Goal: Task Accomplishment & Management: Complete application form

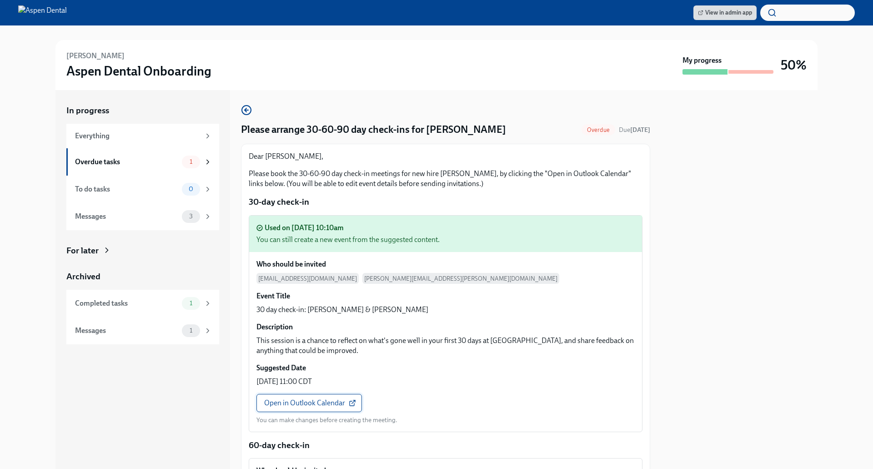
click at [303, 402] on span "Open in Outlook Calendar" at bounding box center [309, 402] width 90 height 9
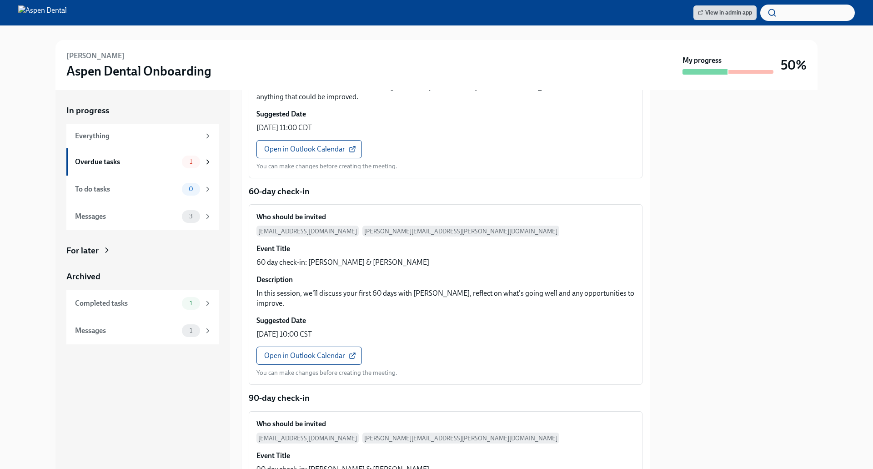
scroll to position [254, 0]
click at [309, 346] on link "Open in Outlook Calendar" at bounding box center [308, 355] width 105 height 18
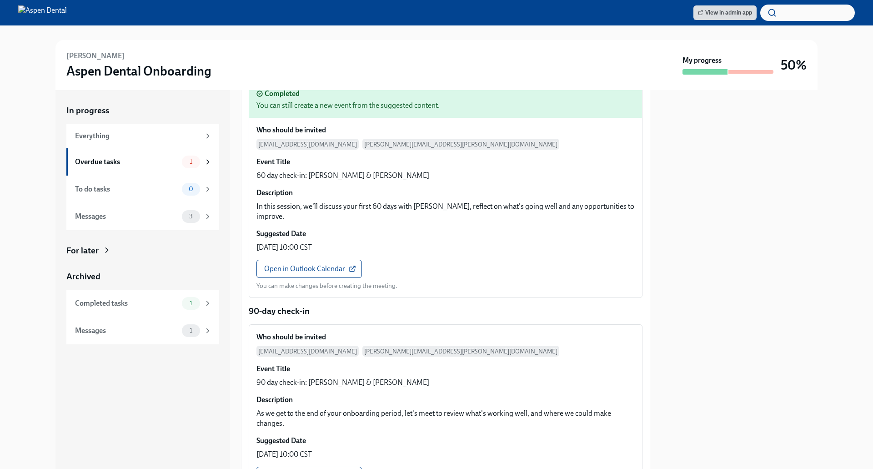
scroll to position [440, 0]
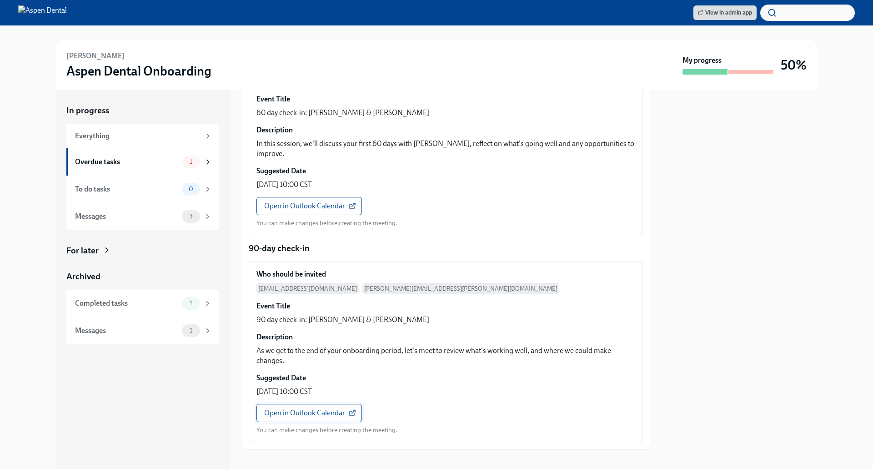
click at [301, 408] on span "Open in Outlook Calendar" at bounding box center [309, 412] width 90 height 9
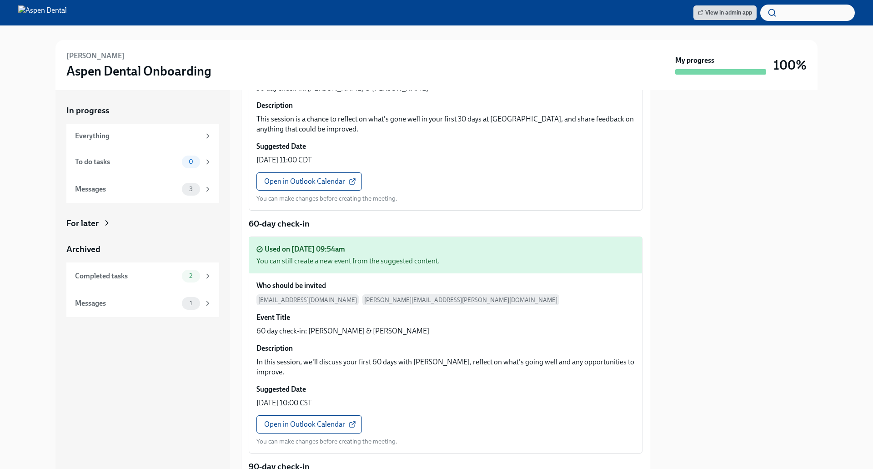
scroll to position [0, 0]
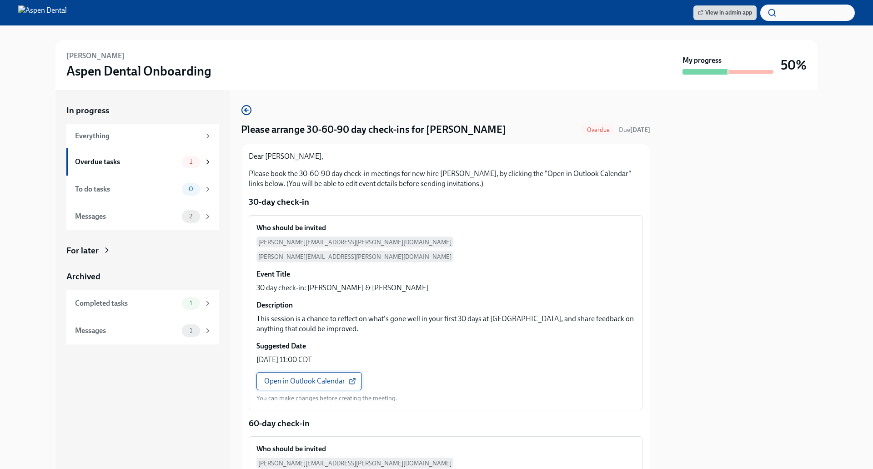
click at [308, 376] on span "Open in Outlook Calendar" at bounding box center [309, 380] width 90 height 9
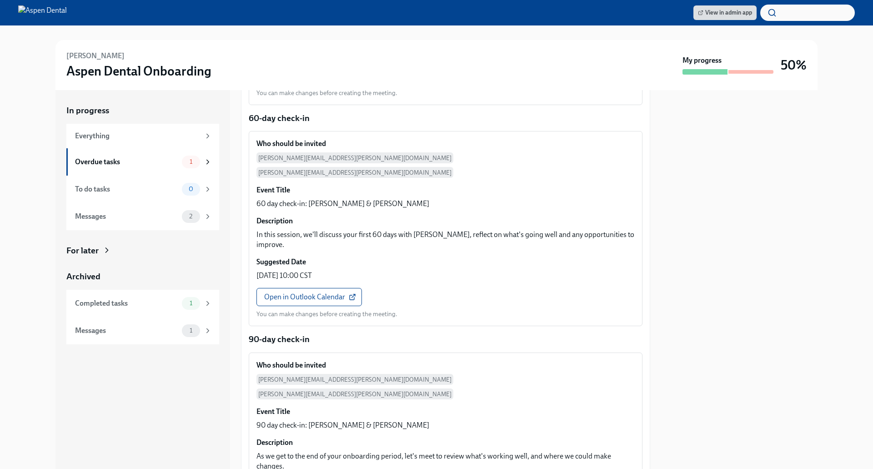
scroll to position [342, 0]
click at [309, 292] on span "Open in Outlook Calendar" at bounding box center [309, 296] width 90 height 9
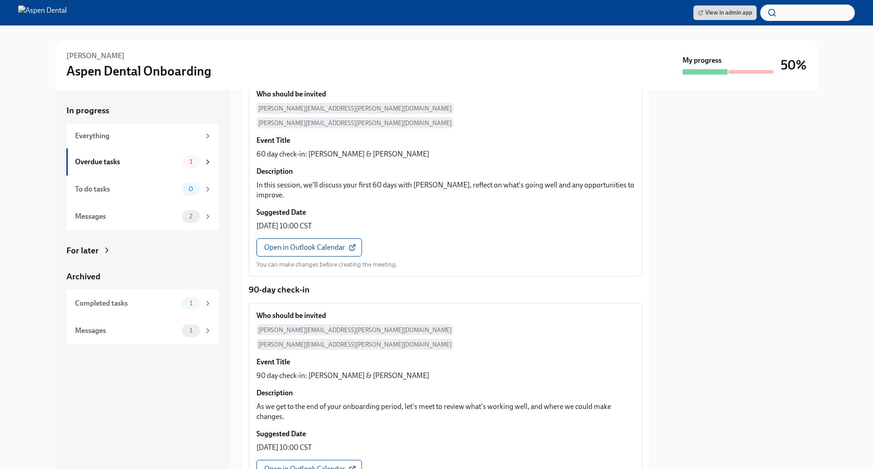
scroll to position [440, 0]
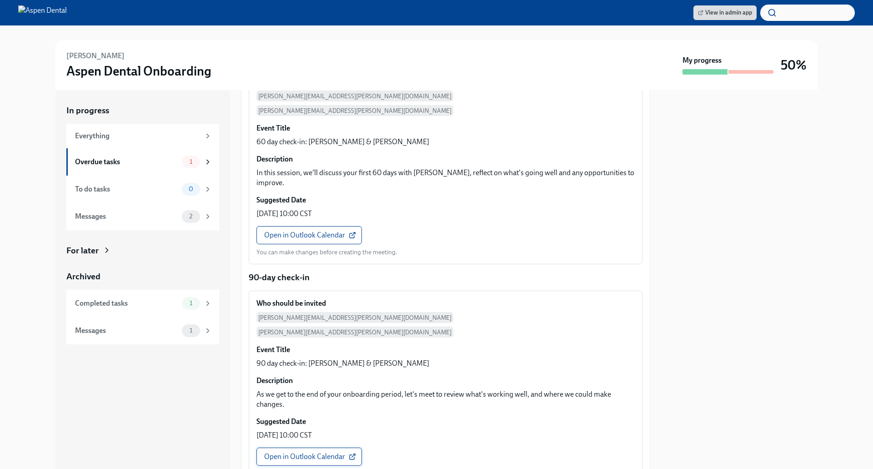
click at [313, 452] on span "Open in Outlook Calendar" at bounding box center [309, 456] width 90 height 9
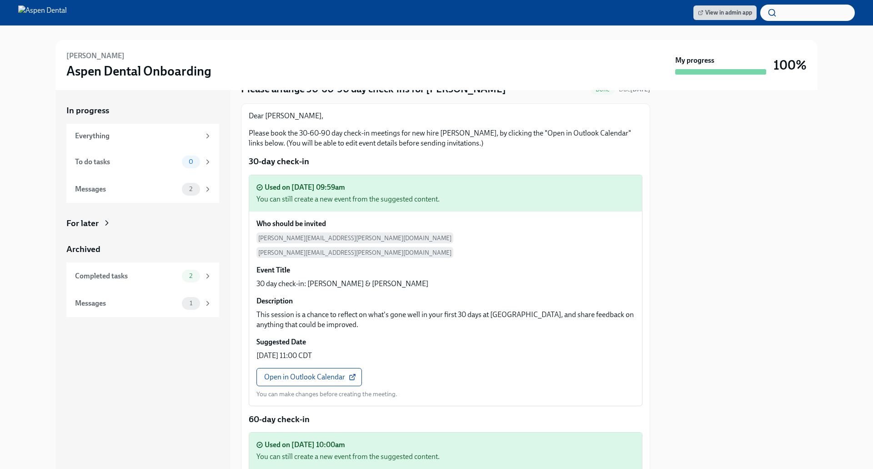
scroll to position [0, 0]
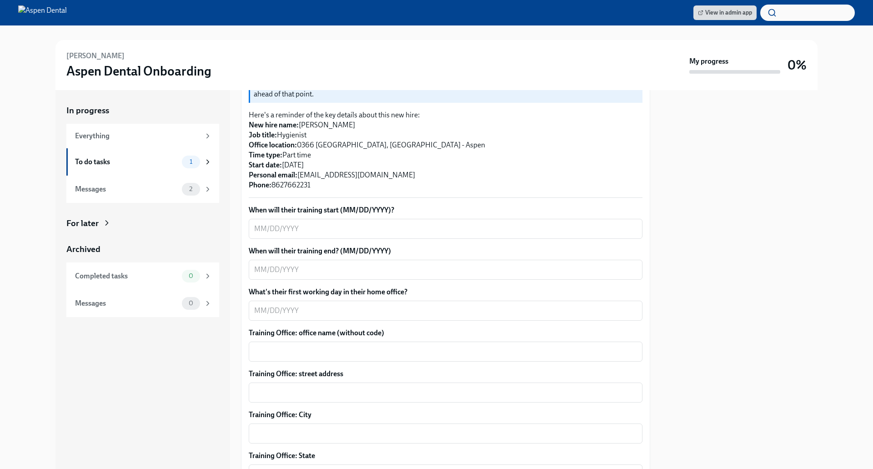
scroll to position [204, 0]
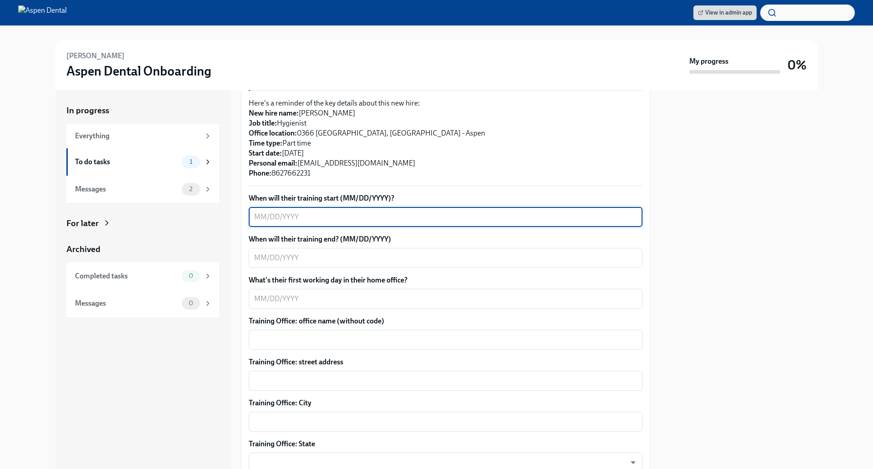
click at [330, 211] on textarea "When will their training start (MM/DD/YYYY)?" at bounding box center [445, 216] width 383 height 11
type textarea "[DATE]"
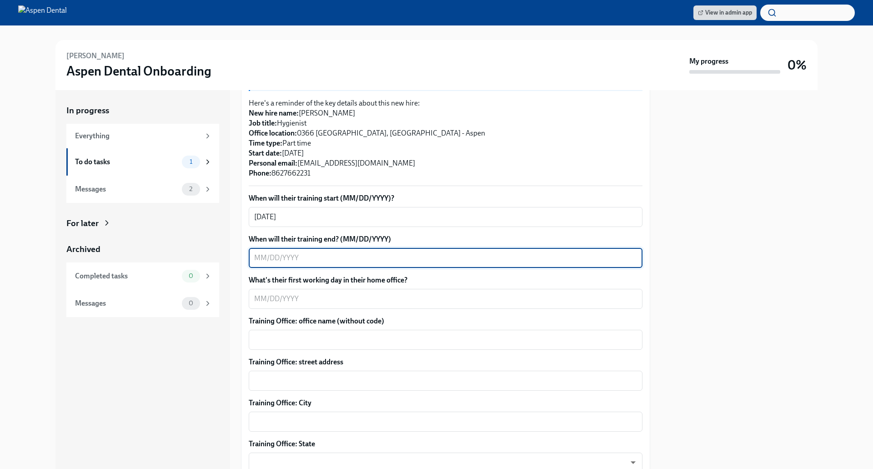
click at [354, 252] on textarea "When will their training end? (MM/DD/YYYY)" at bounding box center [445, 257] width 383 height 11
type textarea "[DATE]"
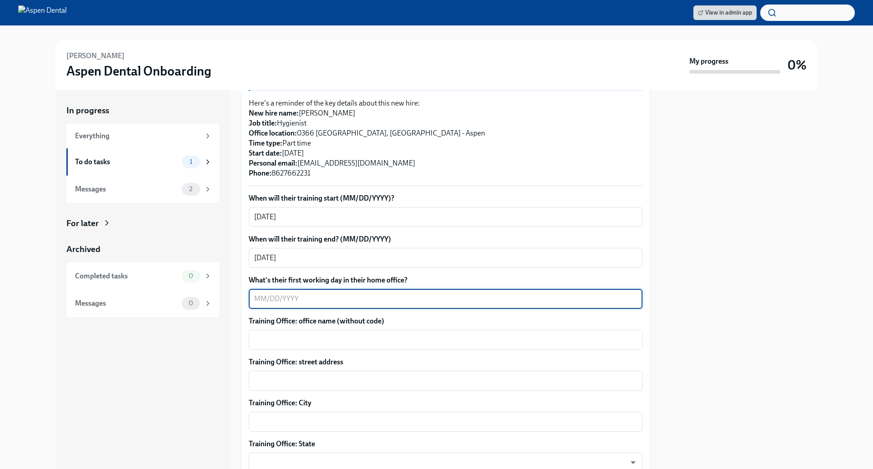
click at [278, 293] on textarea "What's their first working day in their home office?" at bounding box center [445, 298] width 383 height 11
type textarea "[DATE]"
click at [314, 334] on textarea "Training Office: office name (without code)" at bounding box center [445, 339] width 383 height 11
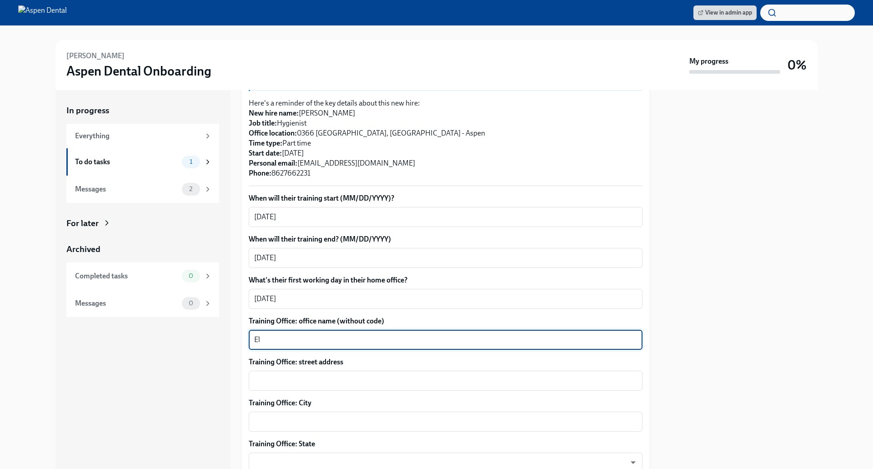
type textarea "E"
type textarea "Aspen Dental Epping"
click at [318, 375] on textarea "Training Office: street address" at bounding box center [445, 380] width 383 height 11
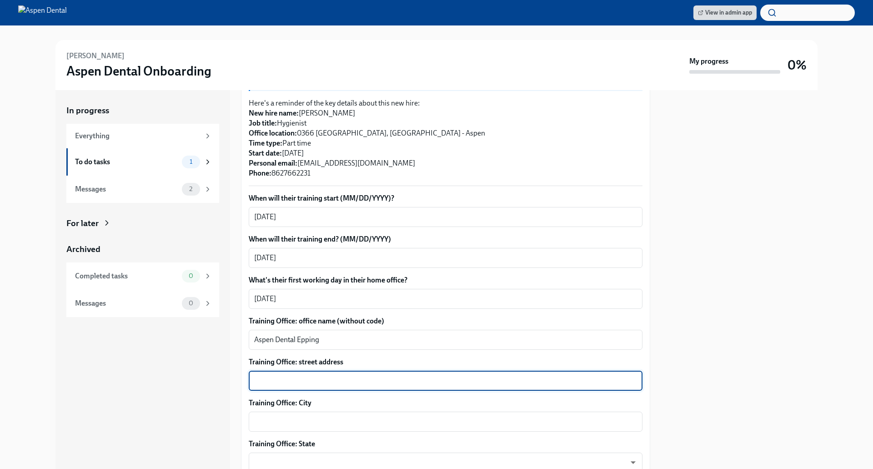
click at [309, 375] on textarea "Training Office: street address" at bounding box center [445, 380] width 383 height 11
paste textarea "[STREET_ADDRESS]"
type textarea "[STREET_ADDRESS]"
click at [306, 416] on textarea "Training Office: City" at bounding box center [445, 421] width 383 height 11
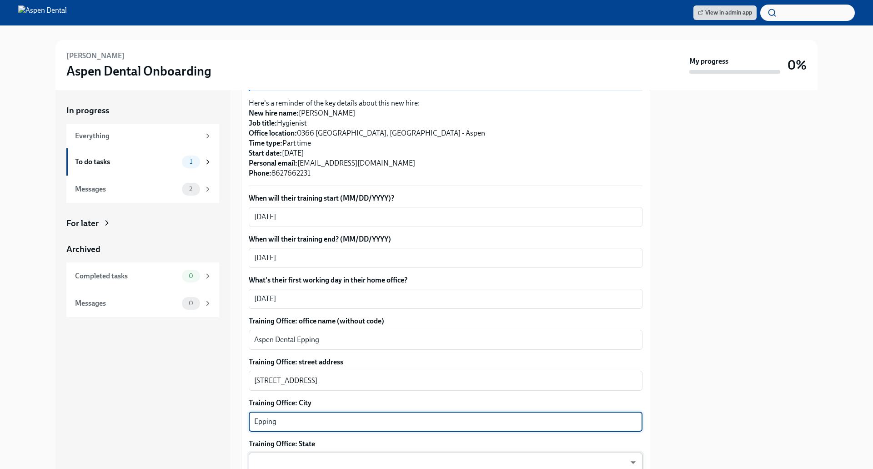
type textarea "Epping"
click at [297, 450] on body "View in admin app [PERSON_NAME] Aspen Dental Onboarding My progress 0% In progr…" at bounding box center [436, 234] width 873 height 469
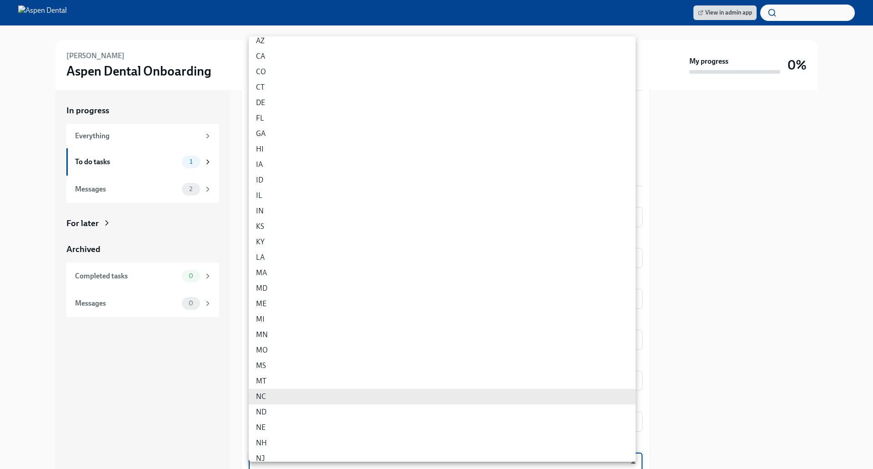
scroll to position [58, 0]
click at [277, 434] on li "NH" at bounding box center [442, 438] width 387 height 15
type input "w9nteFj5Z"
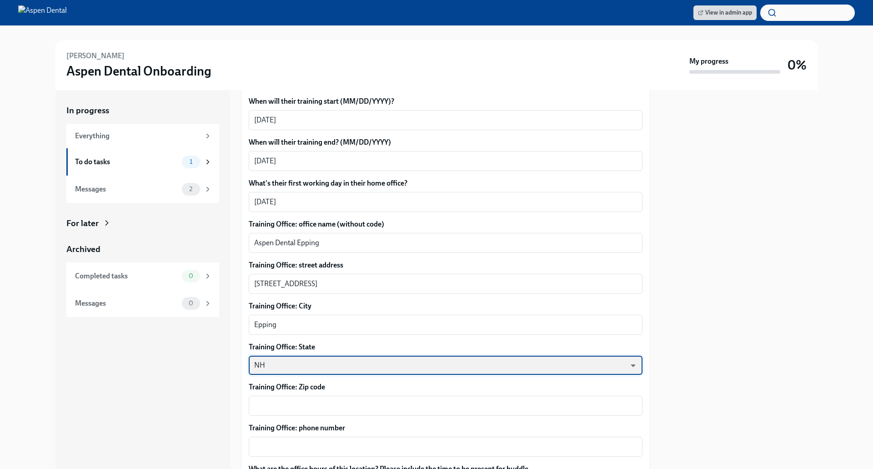
scroll to position [315, 0]
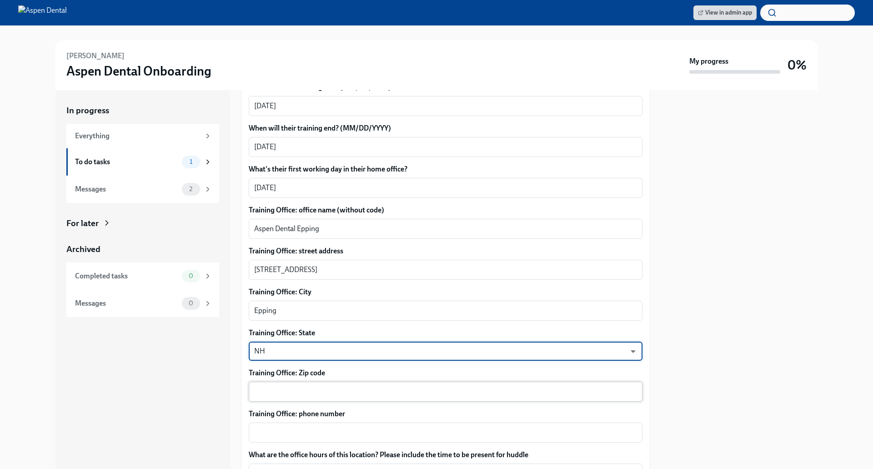
click at [336, 386] on textarea "Training Office: Zip code" at bounding box center [445, 391] width 383 height 11
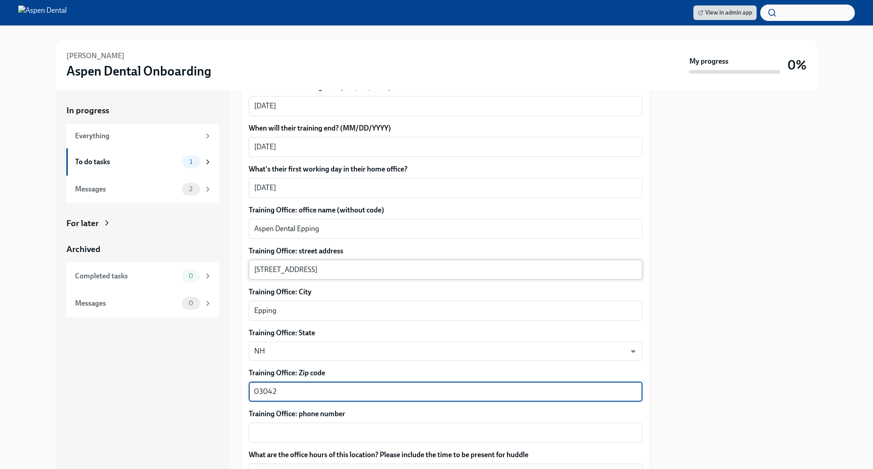
type textarea "03042"
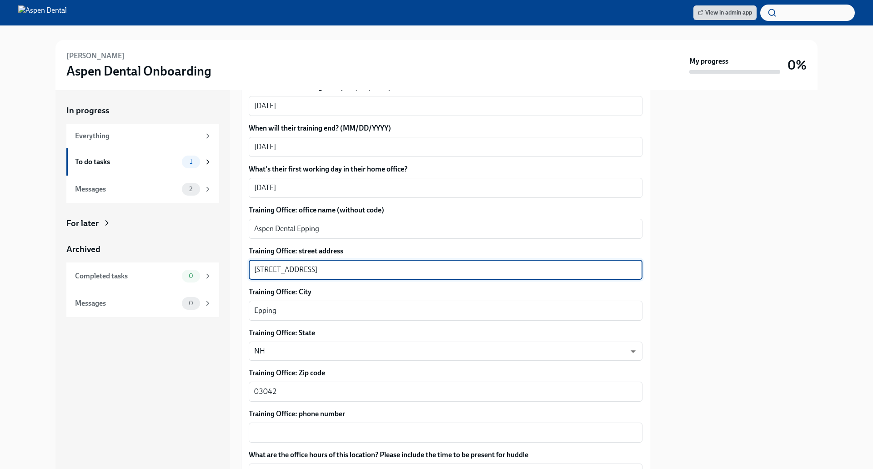
drag, startPoint x: 312, startPoint y: 260, endPoint x: 394, endPoint y: 262, distance: 82.3
click at [394, 264] on textarea "[STREET_ADDRESS]" at bounding box center [445, 269] width 383 height 11
type textarea "[STREET_ADDRESS]"
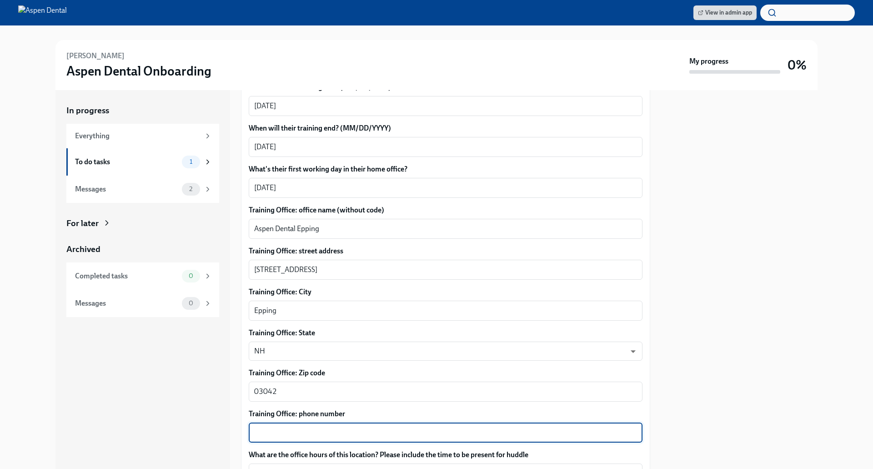
click at [269, 427] on textarea "Training Office: phone number" at bounding box center [445, 432] width 383 height 11
click at [275, 427] on textarea "Training Office: phone number" at bounding box center [445, 432] width 383 height 11
paste textarea "[PHONE_NUMBER]"
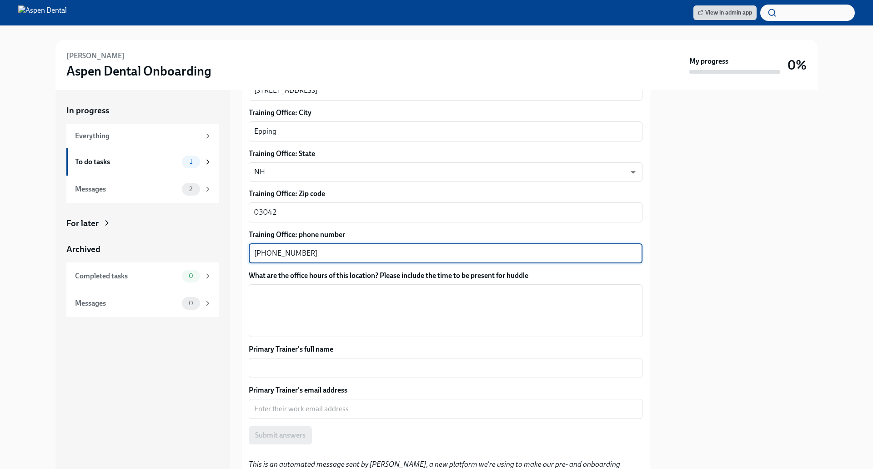
scroll to position [542, 0]
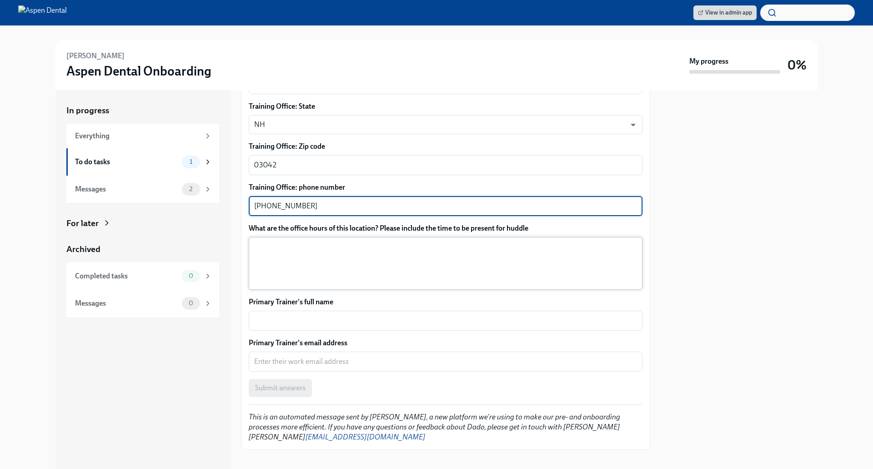
type textarea "[PHONE_NUMBER]"
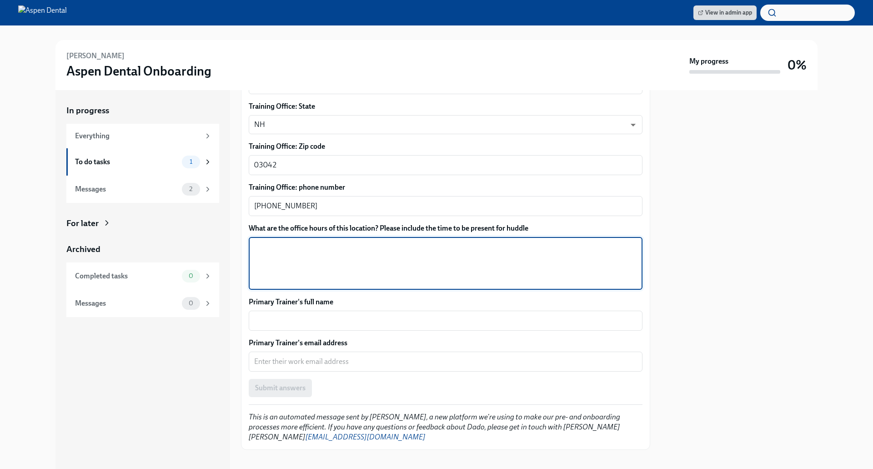
click at [381, 251] on textarea "What are the office hours of this location? Please include the time to be prese…" at bounding box center [445, 263] width 383 height 44
click at [360, 241] on textarea "[DATE], [DATE], [DATE] 8a-6p [DATE] - hygiene is off [DATE] 8a-1p" at bounding box center [445, 263] width 383 height 44
drag, startPoint x: 306, startPoint y: 237, endPoint x: 390, endPoint y: 237, distance: 83.7
click at [390, 241] on textarea "[DATE] 8a-6p - arrive at 7:45a for huddle [DATE] 8a-4p [DATE] - hygiene is off …" at bounding box center [445, 263] width 383 height 44
click at [303, 250] on textarea "[DATE] 8a-6p - arrive at 7:45a for huddle [DATE] 8a-4p [DATE] - hygiene is off …" at bounding box center [445, 263] width 383 height 44
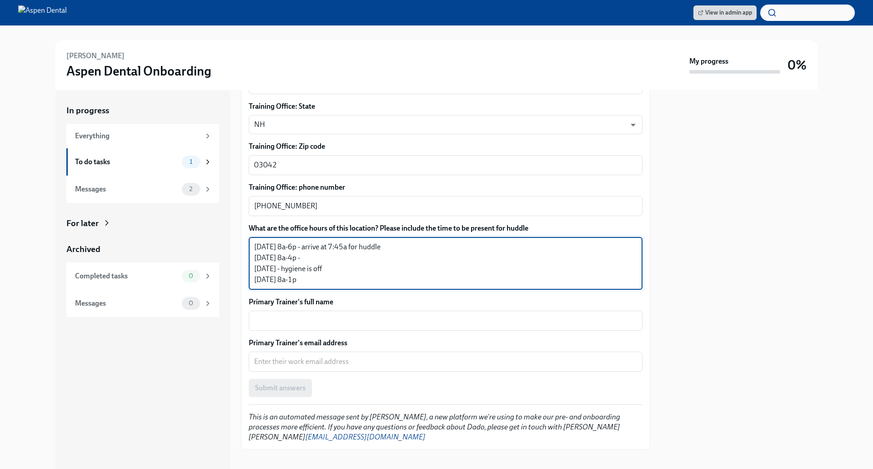
paste textarea "arrive at 7:45a for huddle"
click at [353, 260] on textarea "[DATE] 8a-6p - arrive at 7:45a for huddle [DATE] 8a-4p - arrive at 7:45a for hu…" at bounding box center [445, 263] width 383 height 44
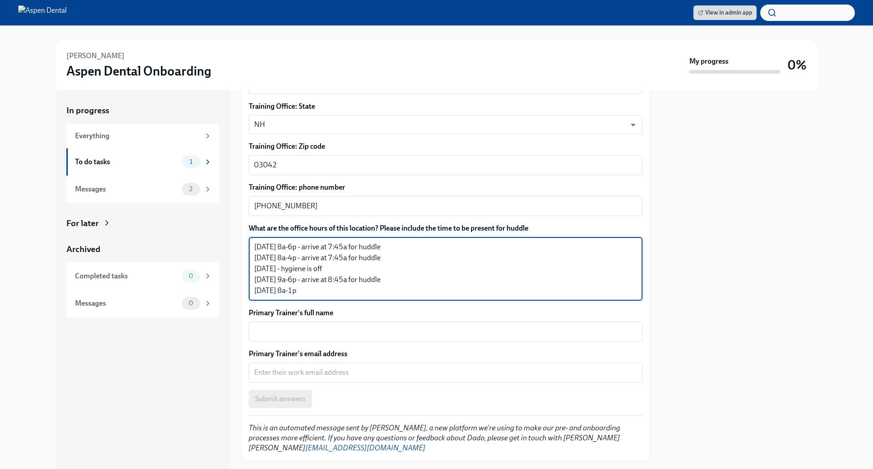
click at [317, 279] on textarea "[DATE] 8a-6p - arrive at 7:45a for huddle [DATE] 8a-4p - arrive at 7:45a for hu…" at bounding box center [445, 268] width 383 height 55
type textarea "[DATE] 8a-6p - arrive at 7:45a for huddle [DATE] 8a-4p - arrive at 7:45a for hu…"
click at [289, 326] on textarea "Primary Trainer's full name" at bounding box center [445, 331] width 383 height 11
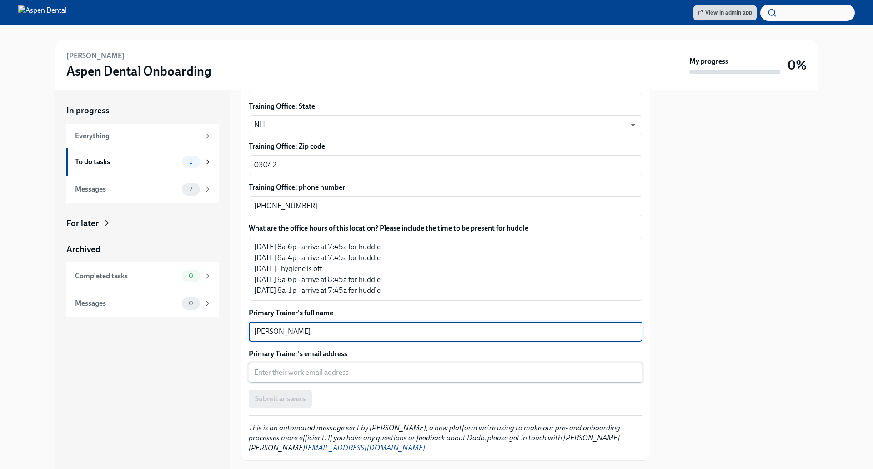
type textarea "[PERSON_NAME]"
click at [293, 367] on textarea "Primary Trainer's email address" at bounding box center [445, 372] width 383 height 11
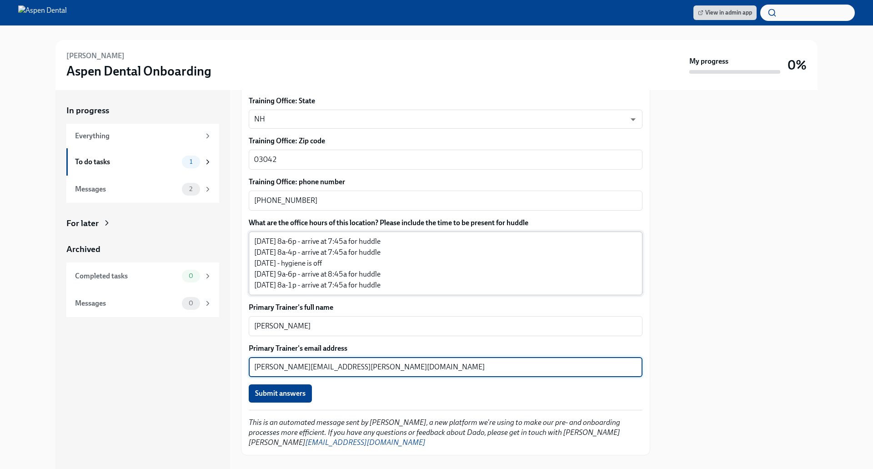
scroll to position [552, 0]
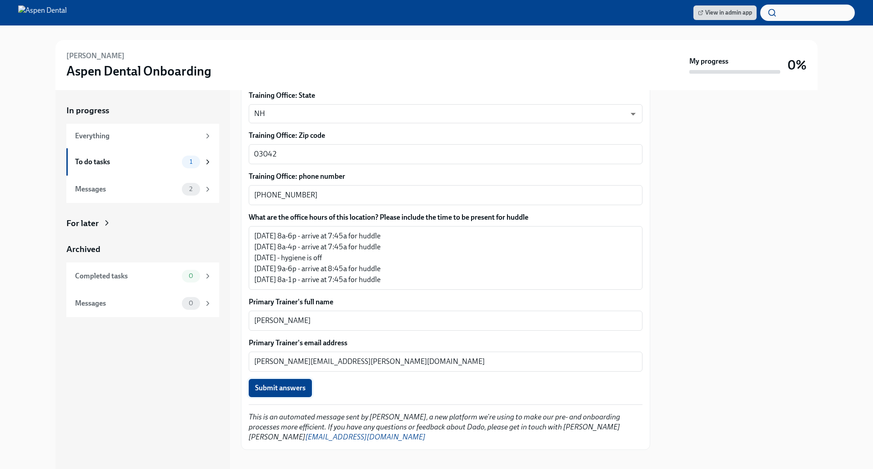
click at [290, 383] on span "Submit answers" at bounding box center [280, 387] width 50 height 9
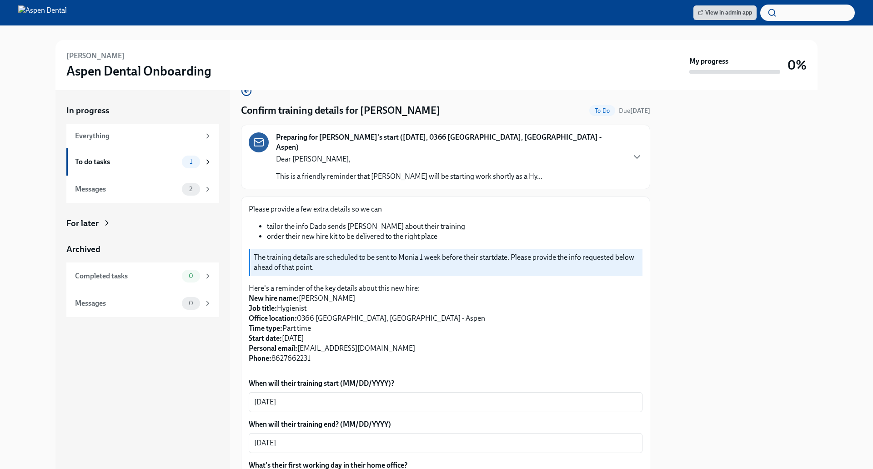
scroll to position [0, 0]
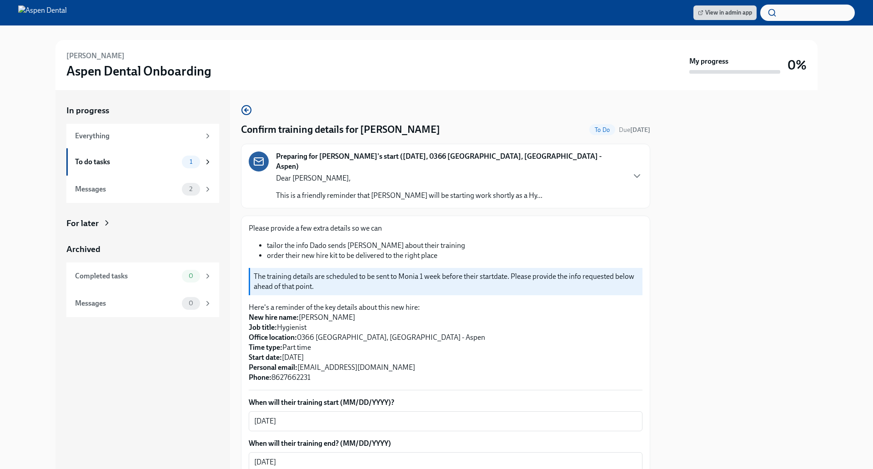
type textarea "[PERSON_NAME][EMAIL_ADDRESS][PERSON_NAME][DOMAIN_NAME]"
